Goal: Task Accomplishment & Management: Use online tool/utility

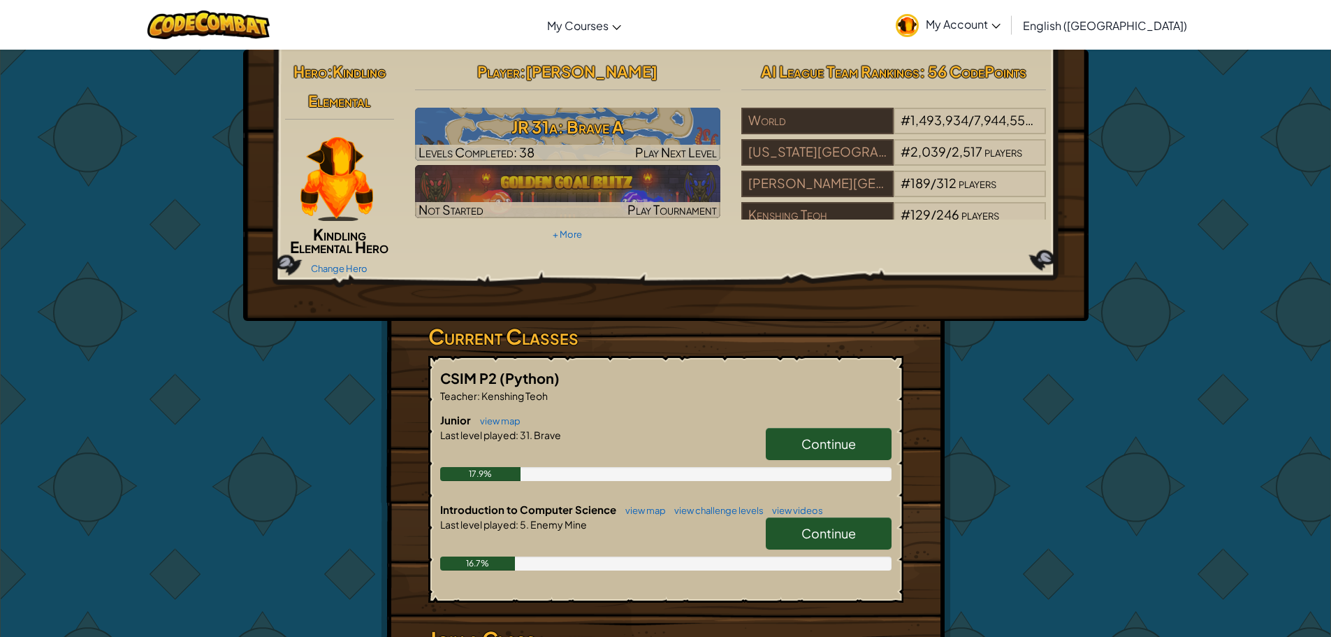
click at [819, 530] on span "Continue" at bounding box center [829, 533] width 55 height 16
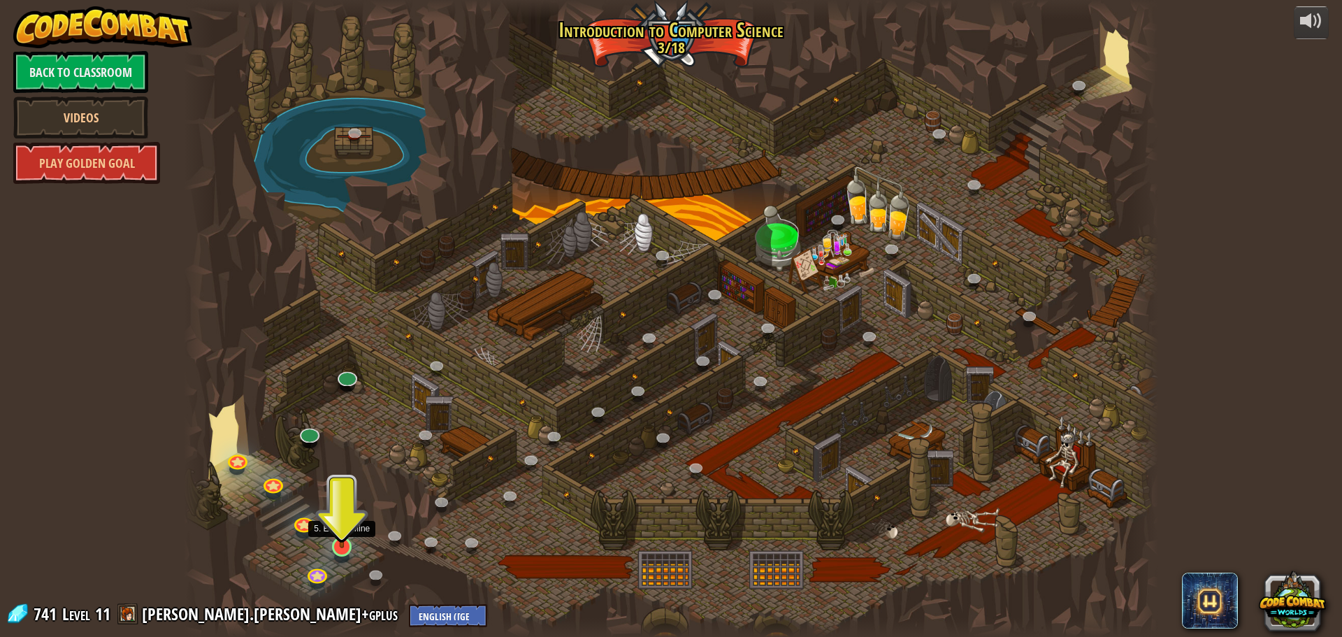
click at [347, 542] on img at bounding box center [342, 517] width 26 height 59
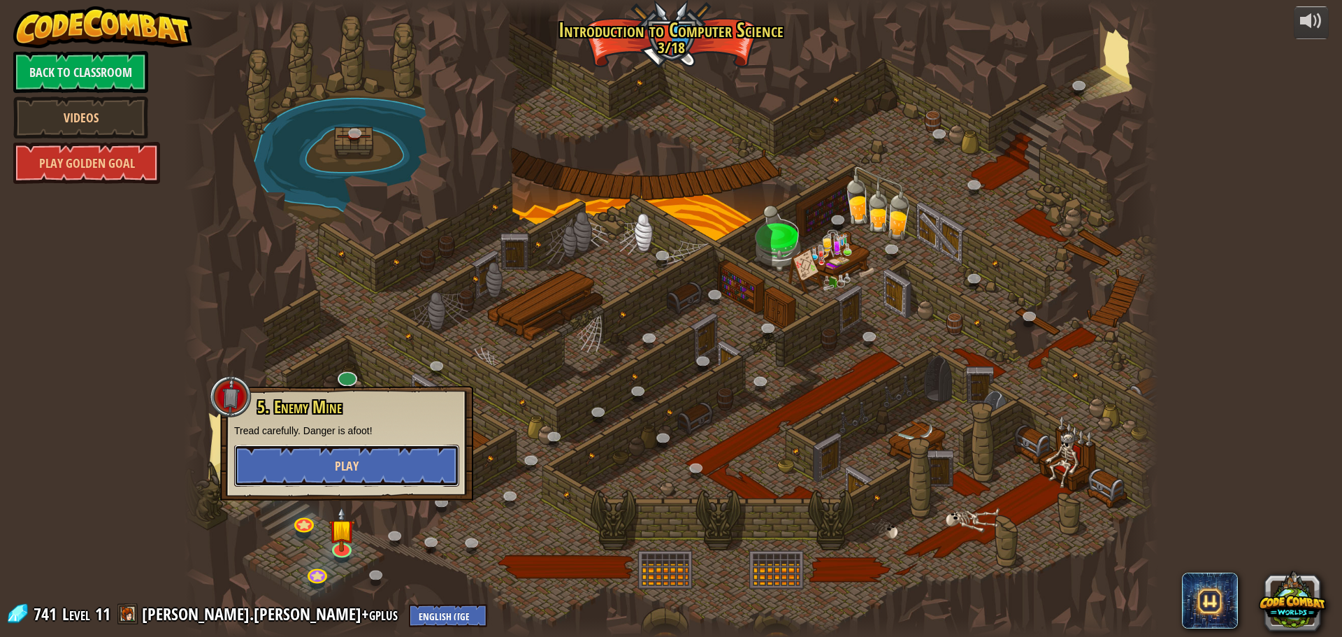
click at [338, 472] on span "Play" at bounding box center [347, 465] width 24 height 17
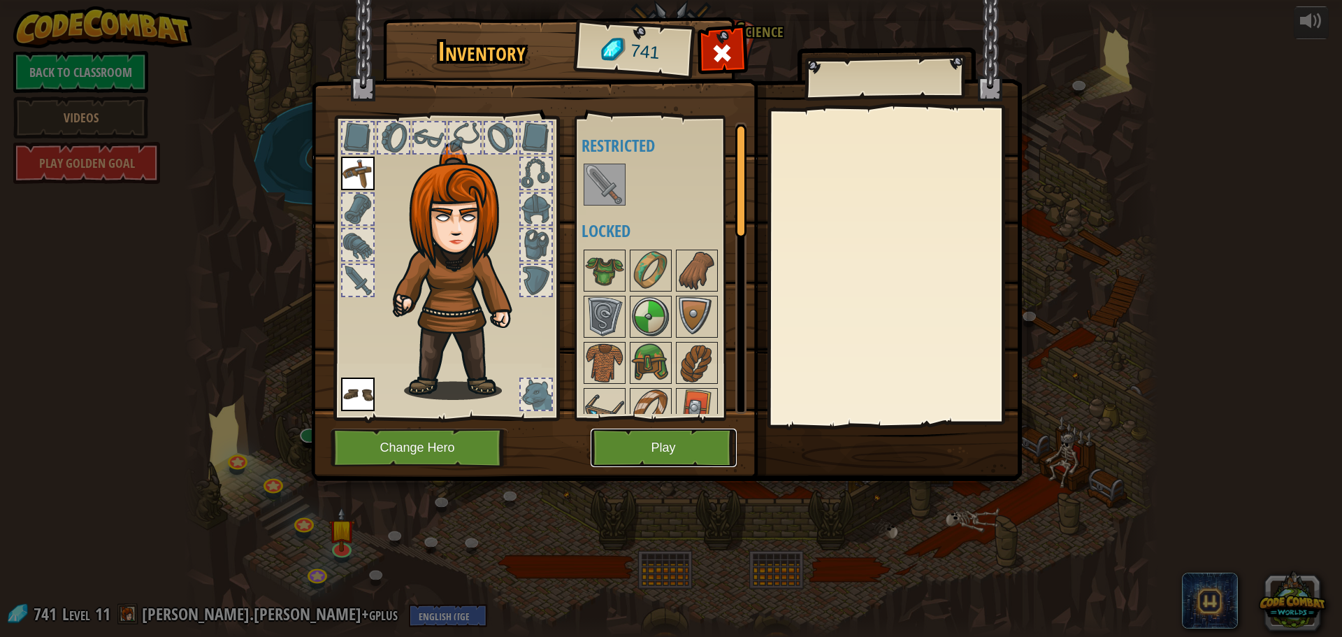
click at [667, 451] on button "Play" at bounding box center [663, 447] width 146 height 38
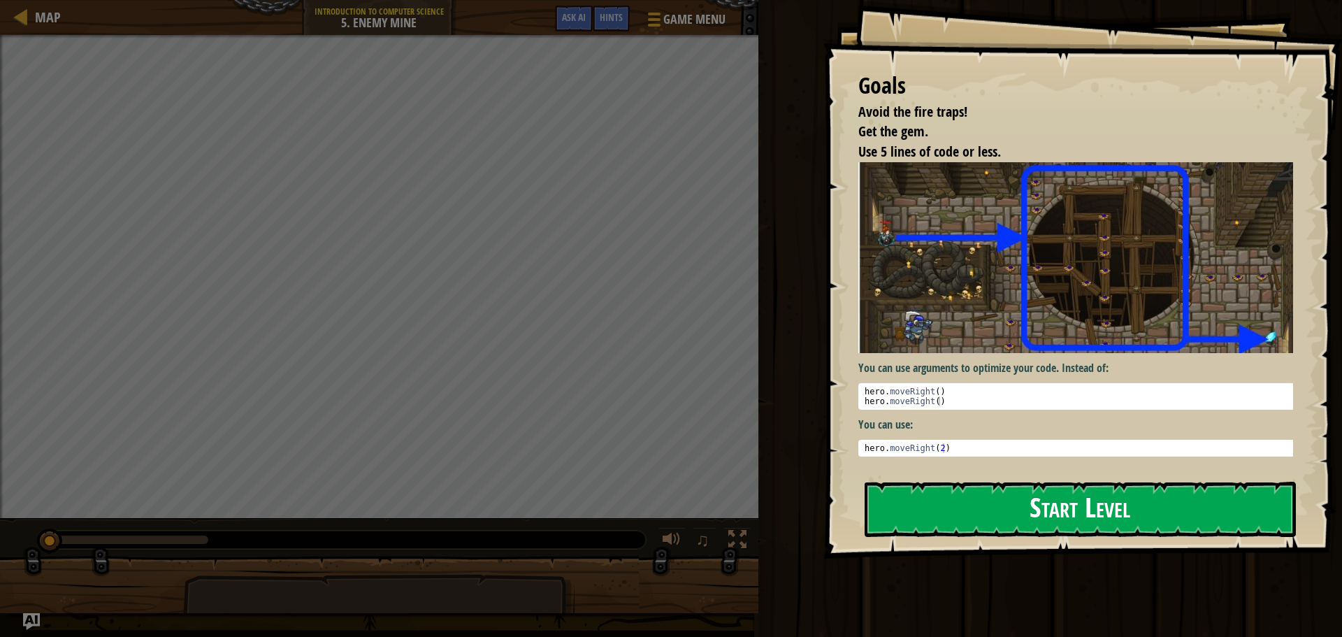
click at [1025, 273] on img at bounding box center [1080, 257] width 445 height 191
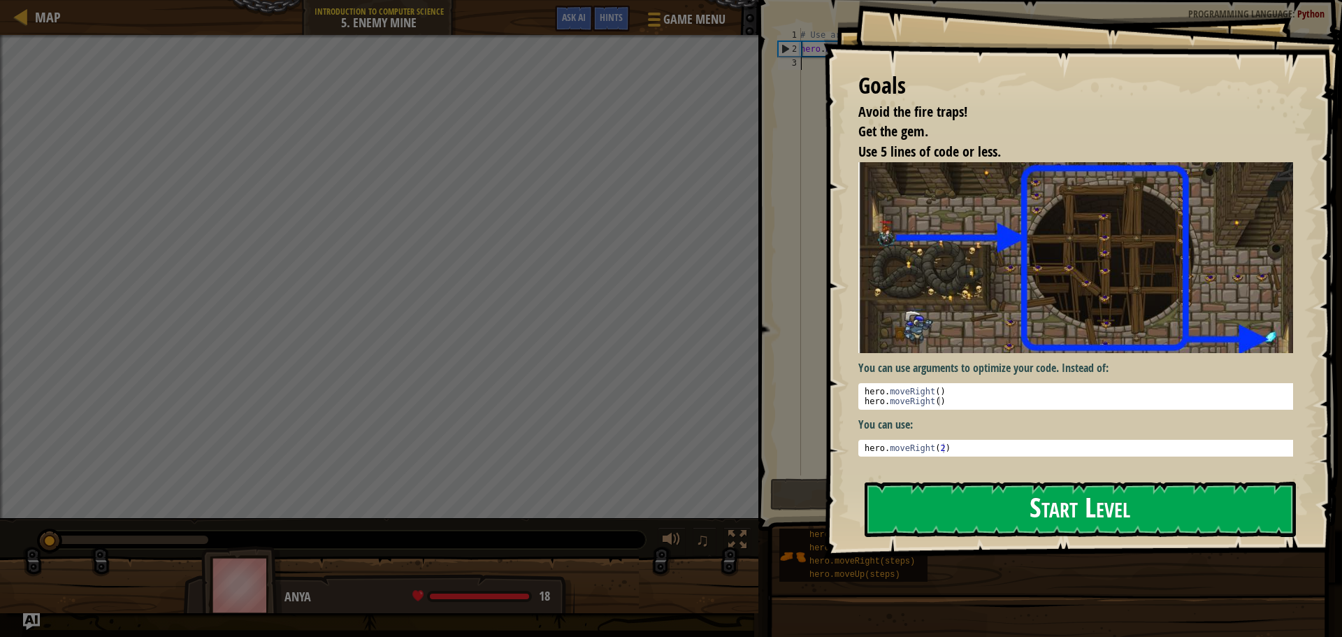
click at [1007, 507] on button "Start Level" at bounding box center [1079, 508] width 431 height 55
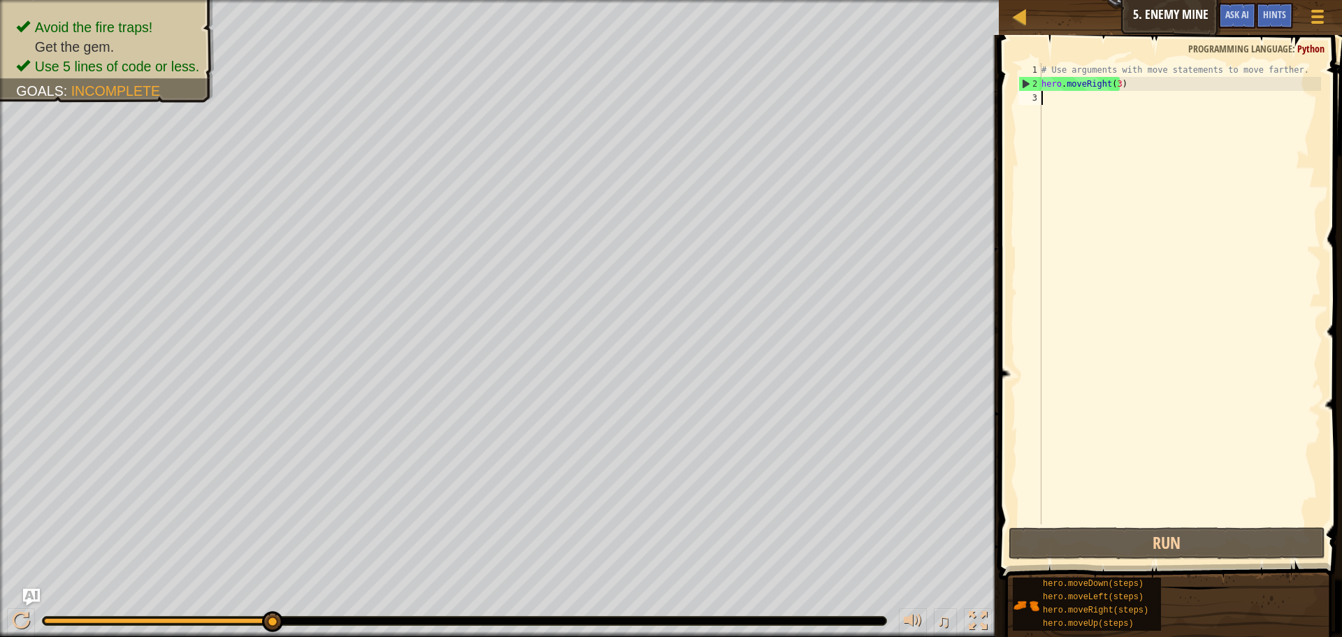
scroll to position [6, 0]
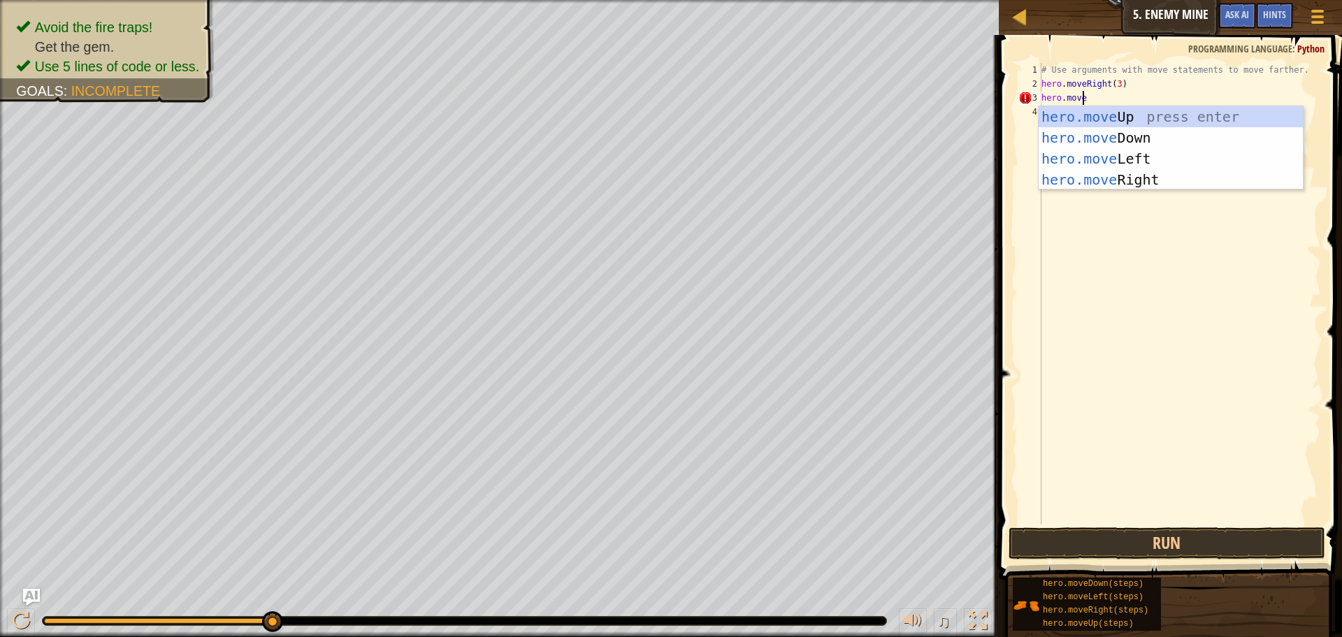
type textarea "hero.moveu"
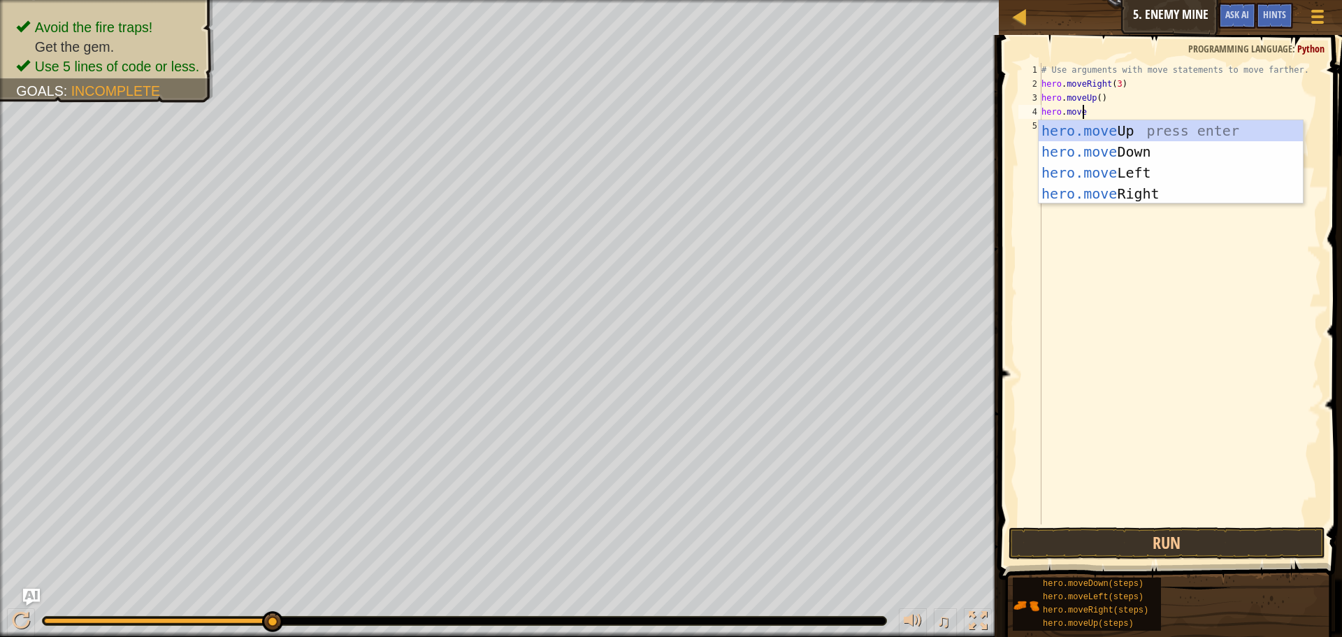
type textarea "hero.mover"
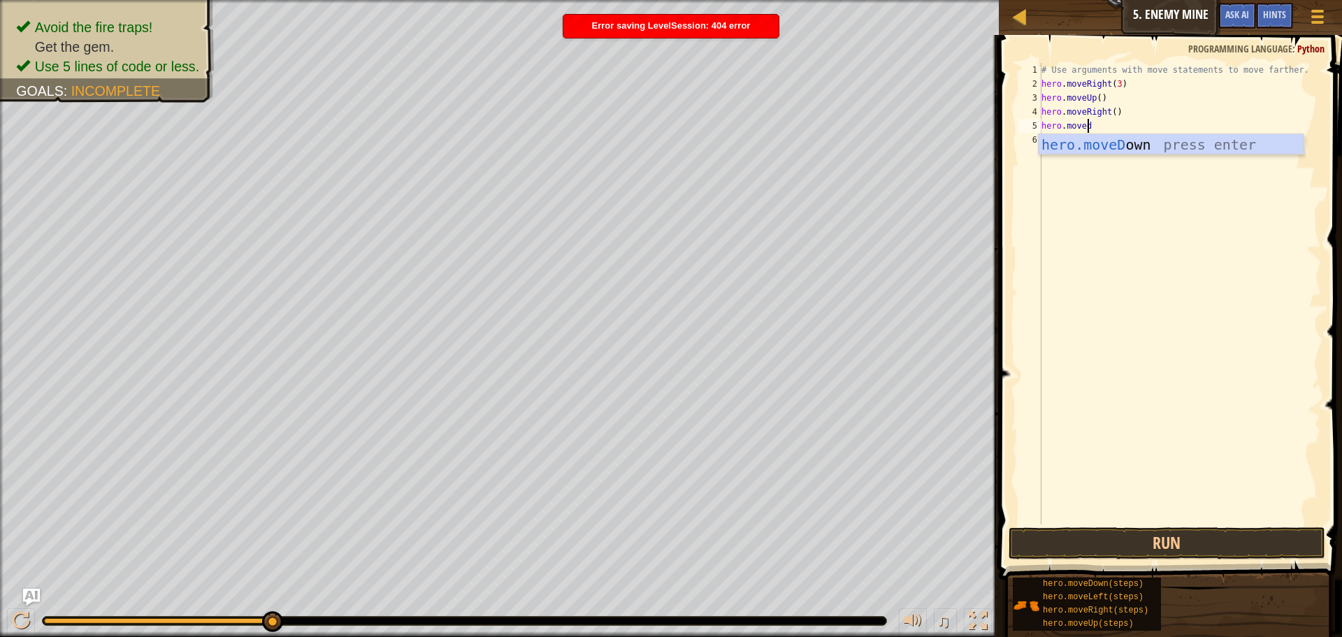
scroll to position [6, 3]
type textarea "hero.movedo"
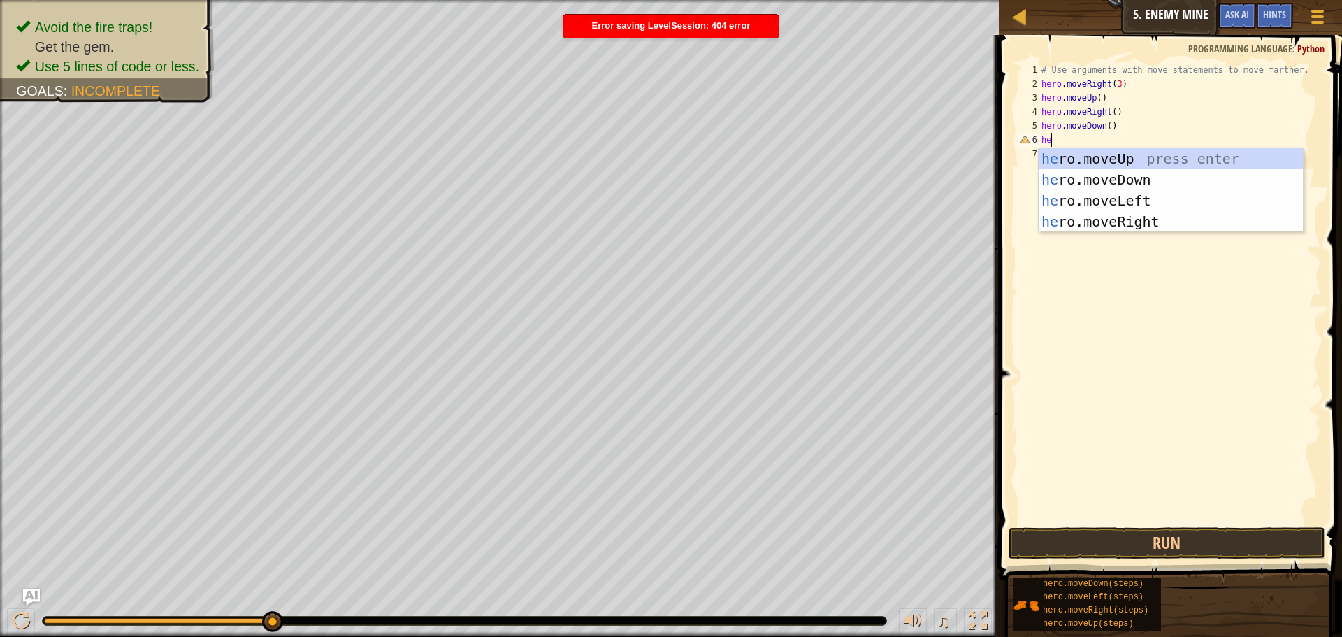
scroll to position [6, 0]
type textarea "h"
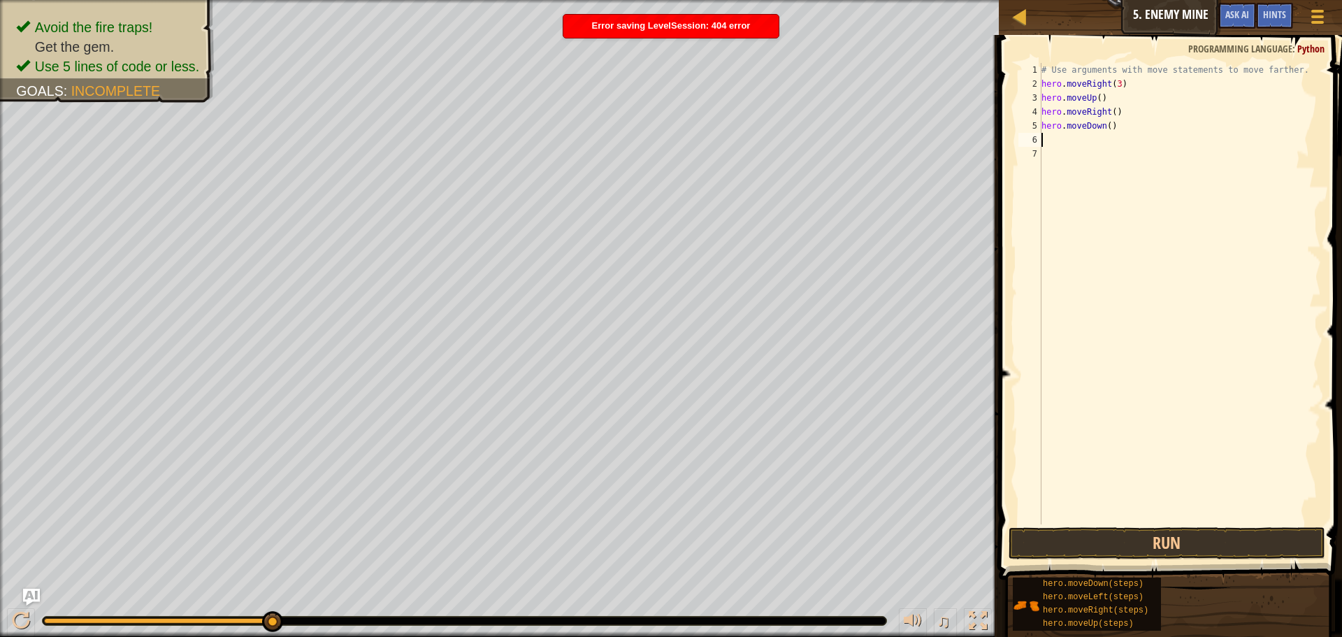
type textarea "hero.moveDown()"
